Goal: Find specific page/section: Find specific page/section

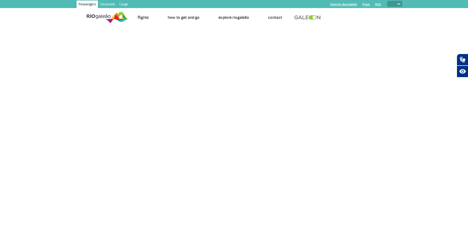
select select
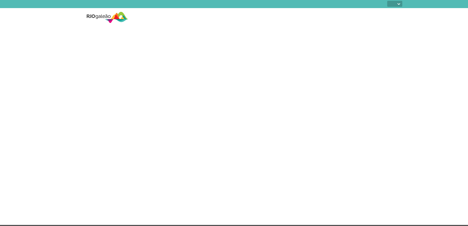
select select
